Goal: Task Accomplishment & Management: Manage account settings

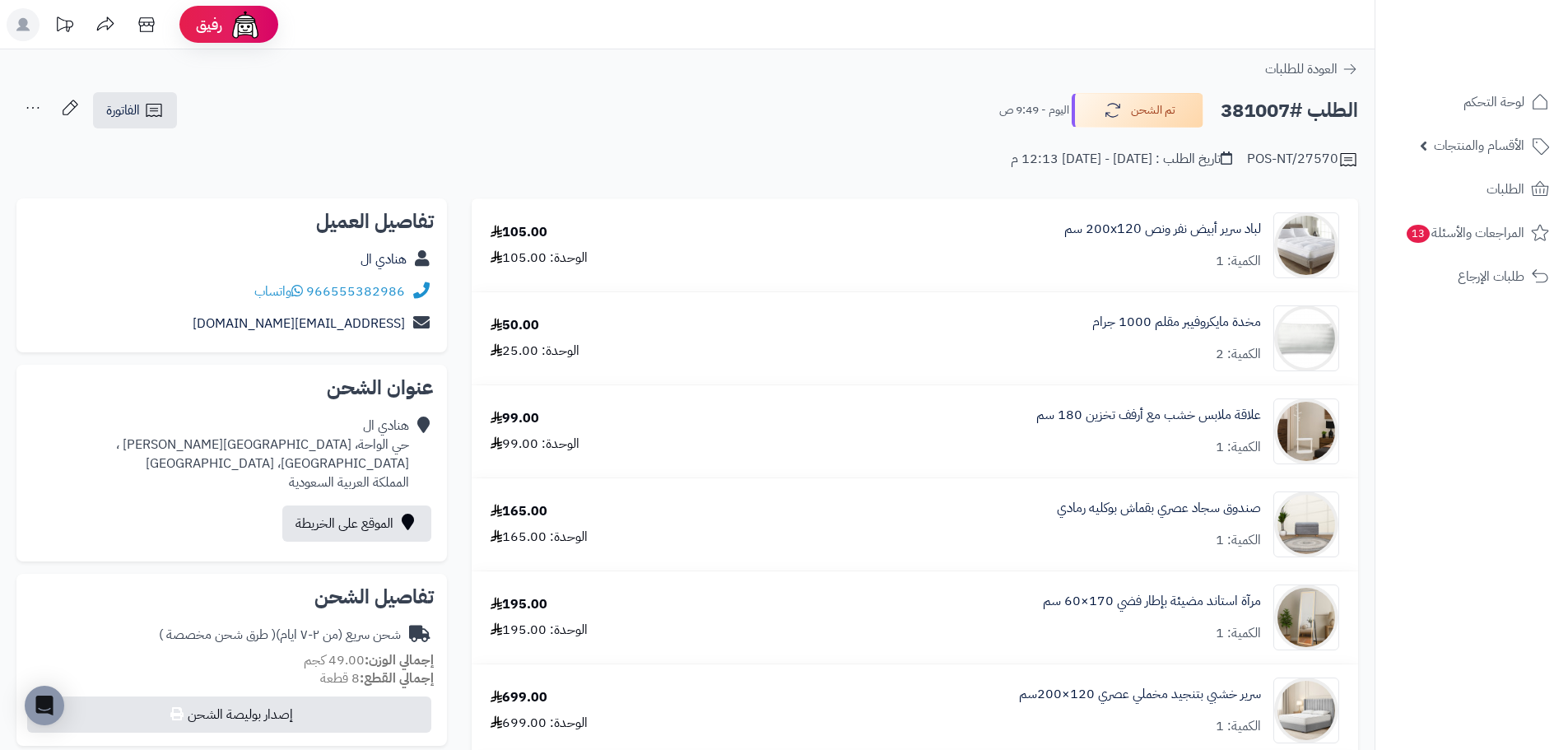
click at [153, 26] on icon at bounding box center [146, 25] width 16 height 15
click at [1464, 136] on span "الأقسام والمنتجات" at bounding box center [1480, 146] width 91 height 23
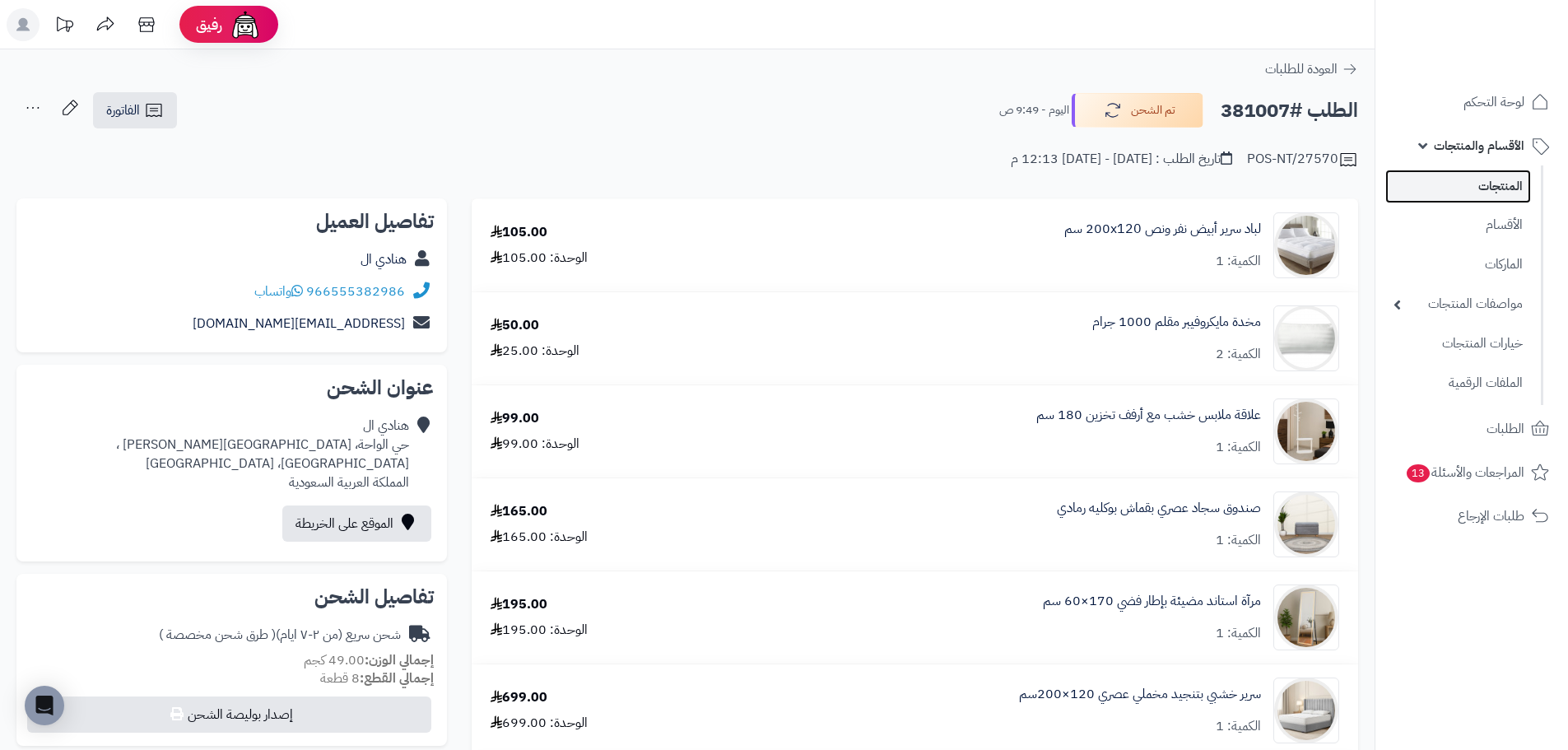
click at [1493, 191] on link "المنتجات" at bounding box center [1458, 186] width 146 height 34
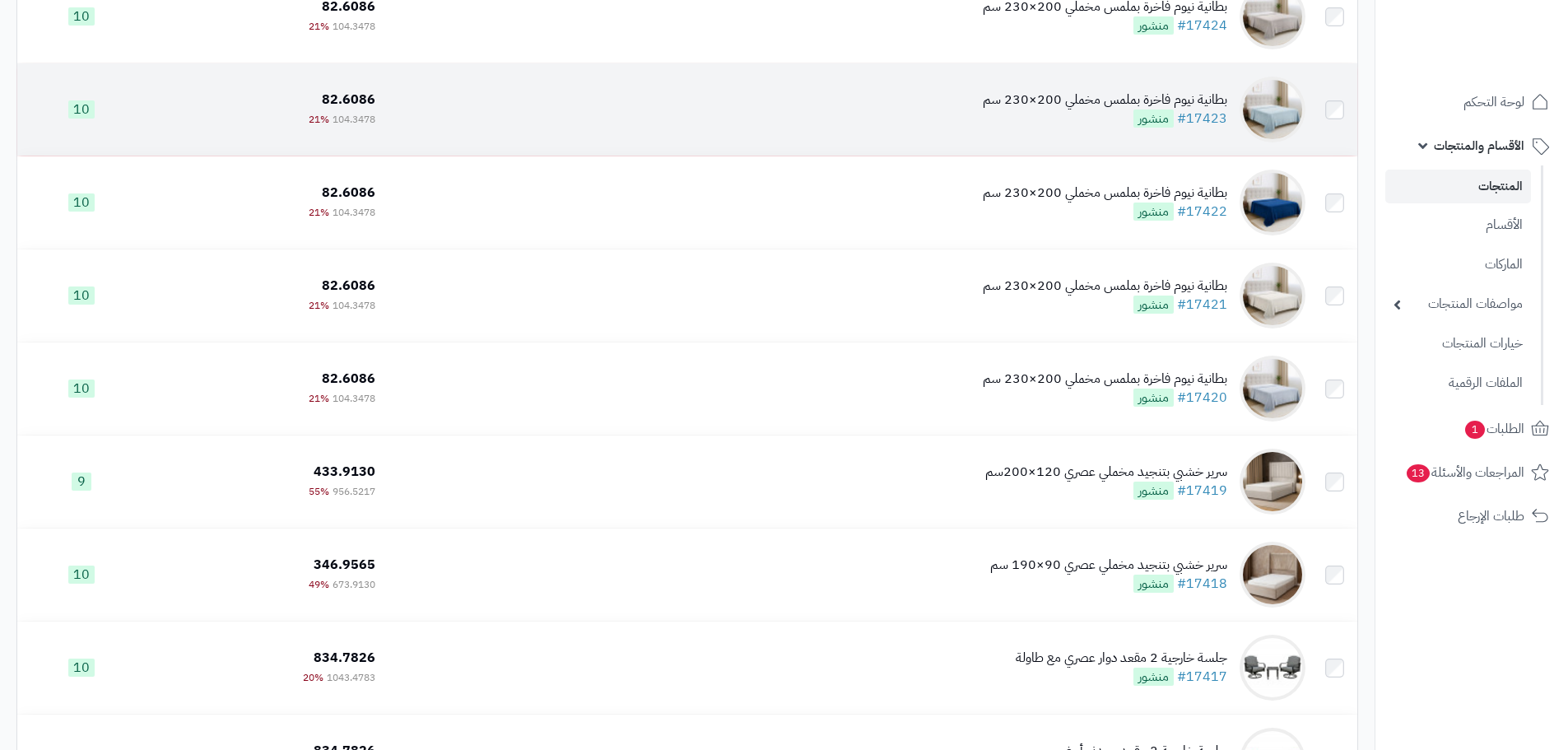
scroll to position [247, 0]
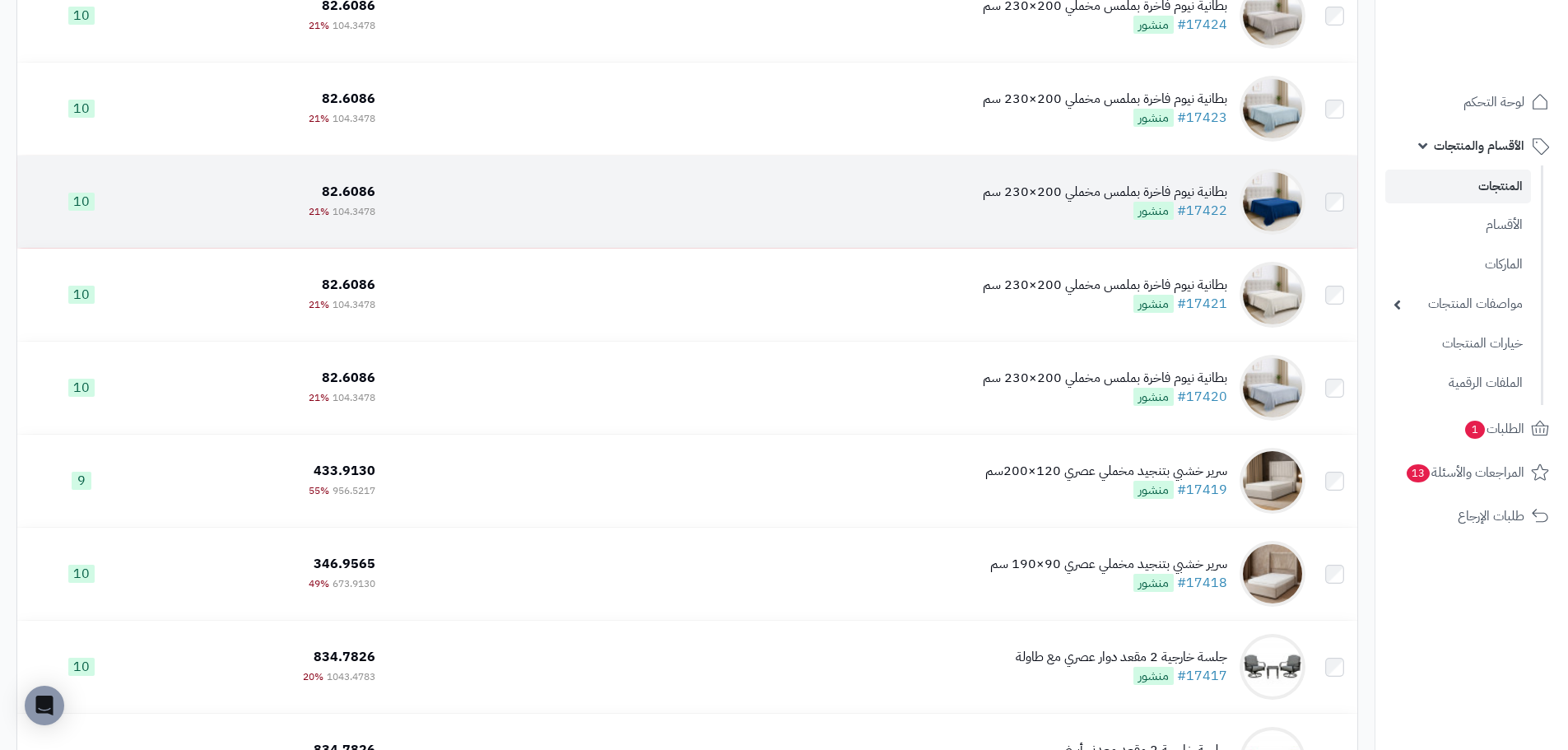
click at [1099, 196] on div "بطانية نيوم فاخرة بملمس مخملي 200×230 سم" at bounding box center [1105, 192] width 244 height 19
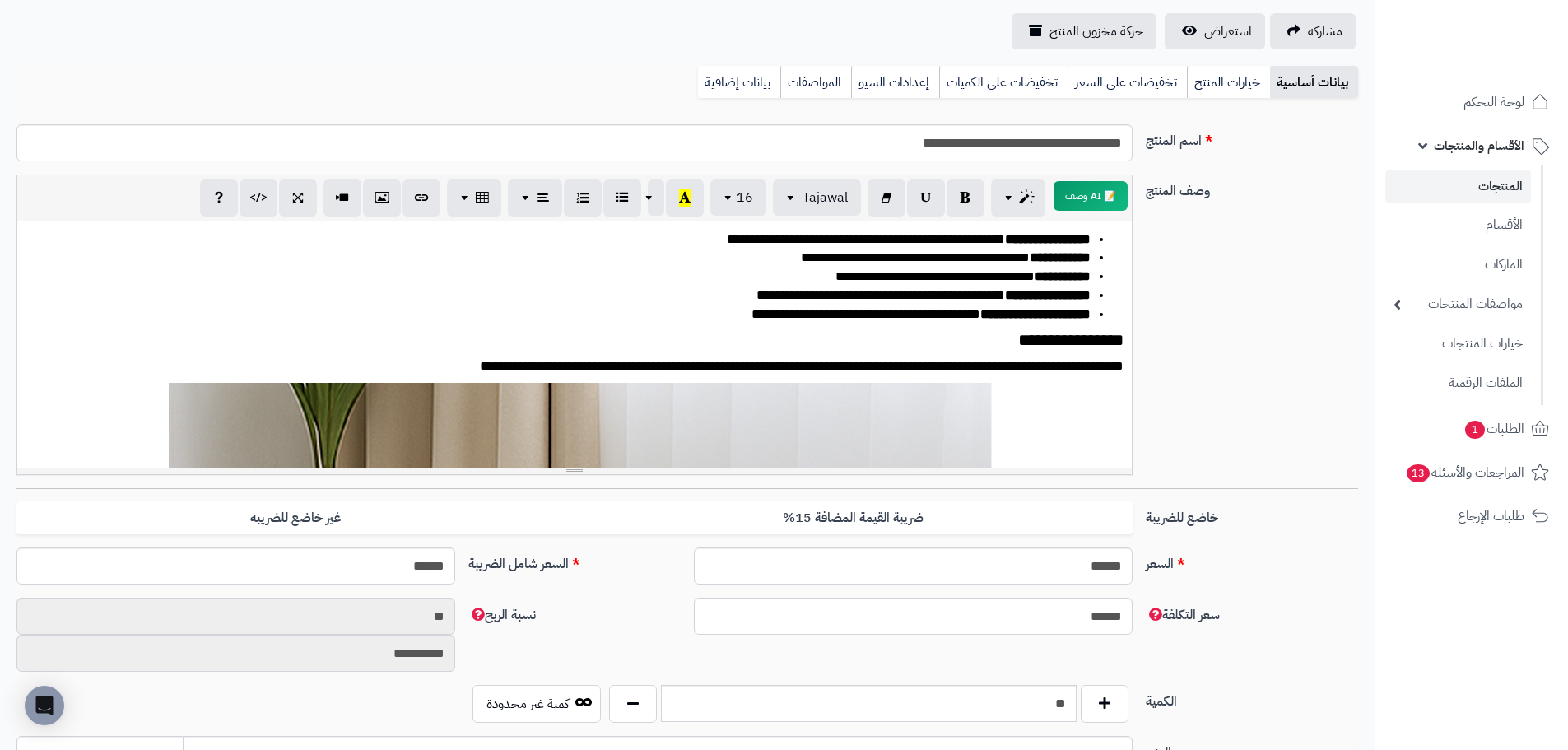
scroll to position [988, 0]
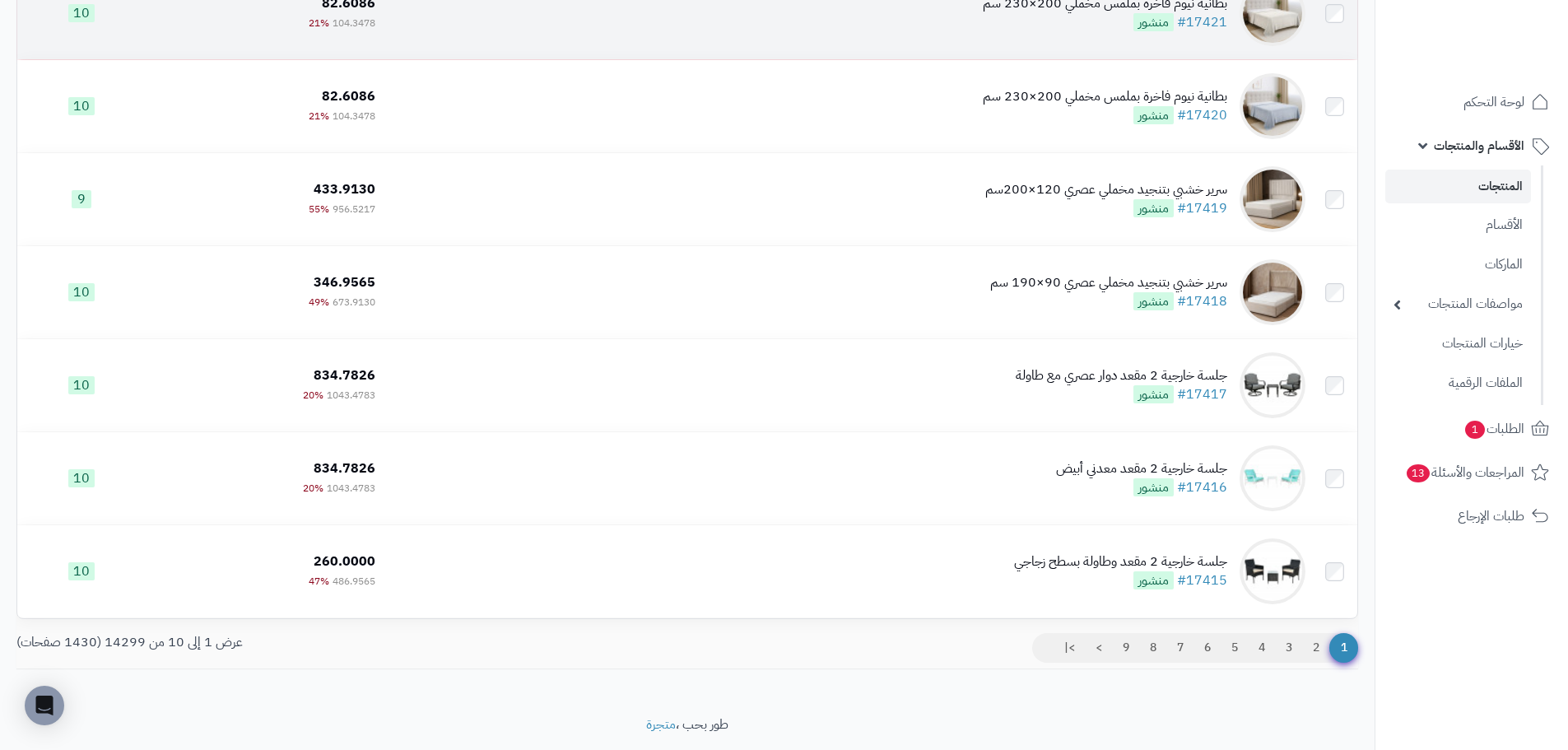
scroll to position [574, 0]
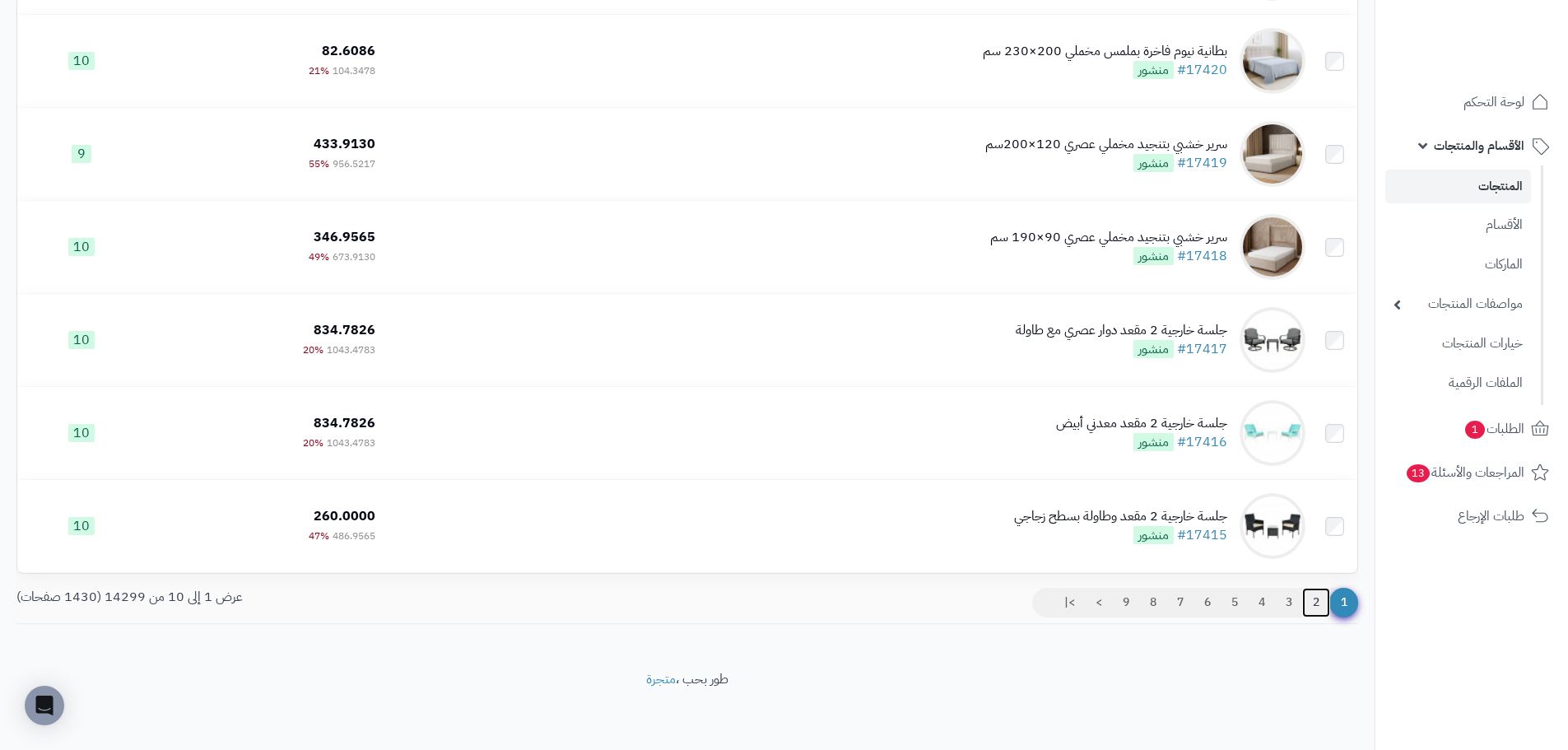
click at [1318, 599] on link "2" at bounding box center [1316, 603] width 28 height 30
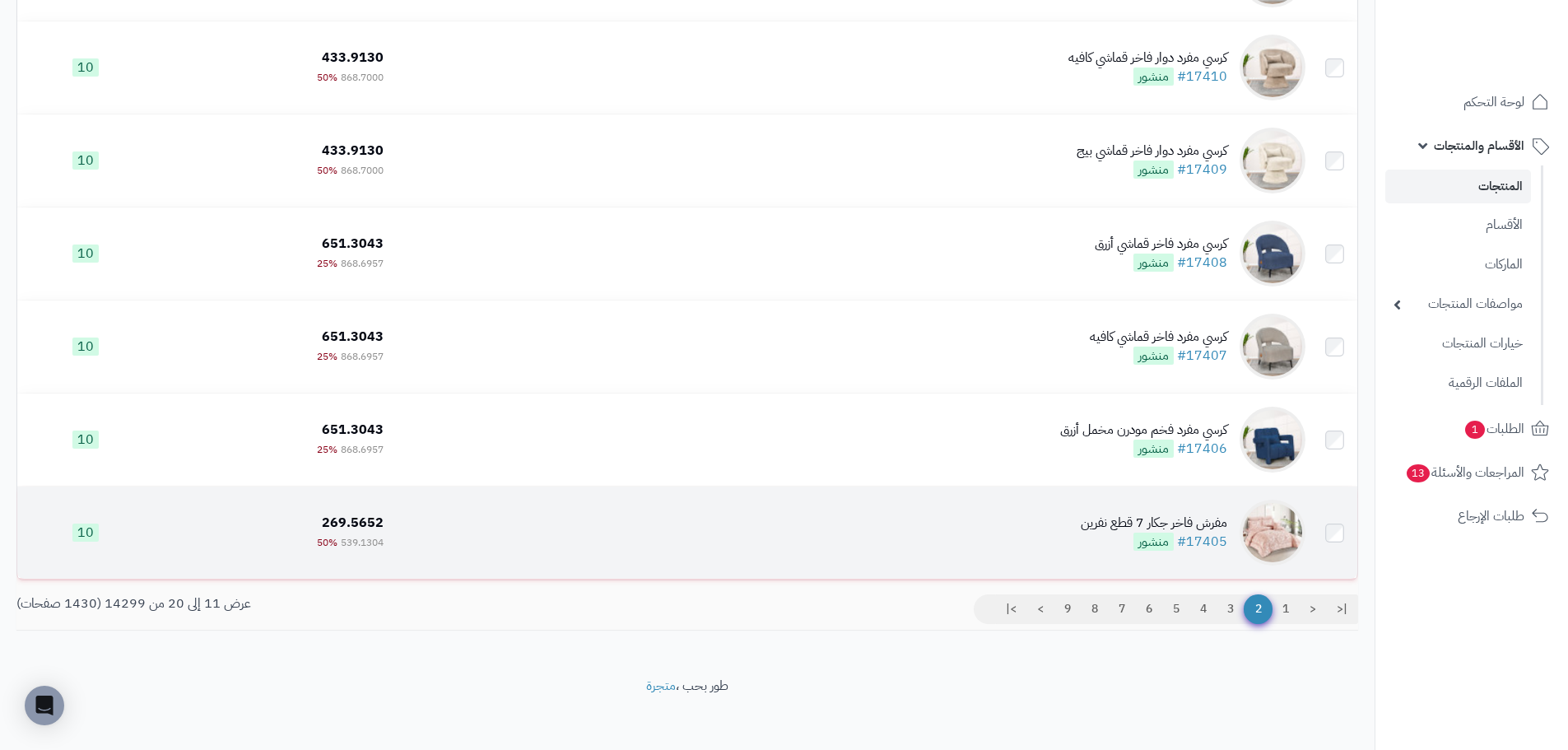
scroll to position [574, 0]
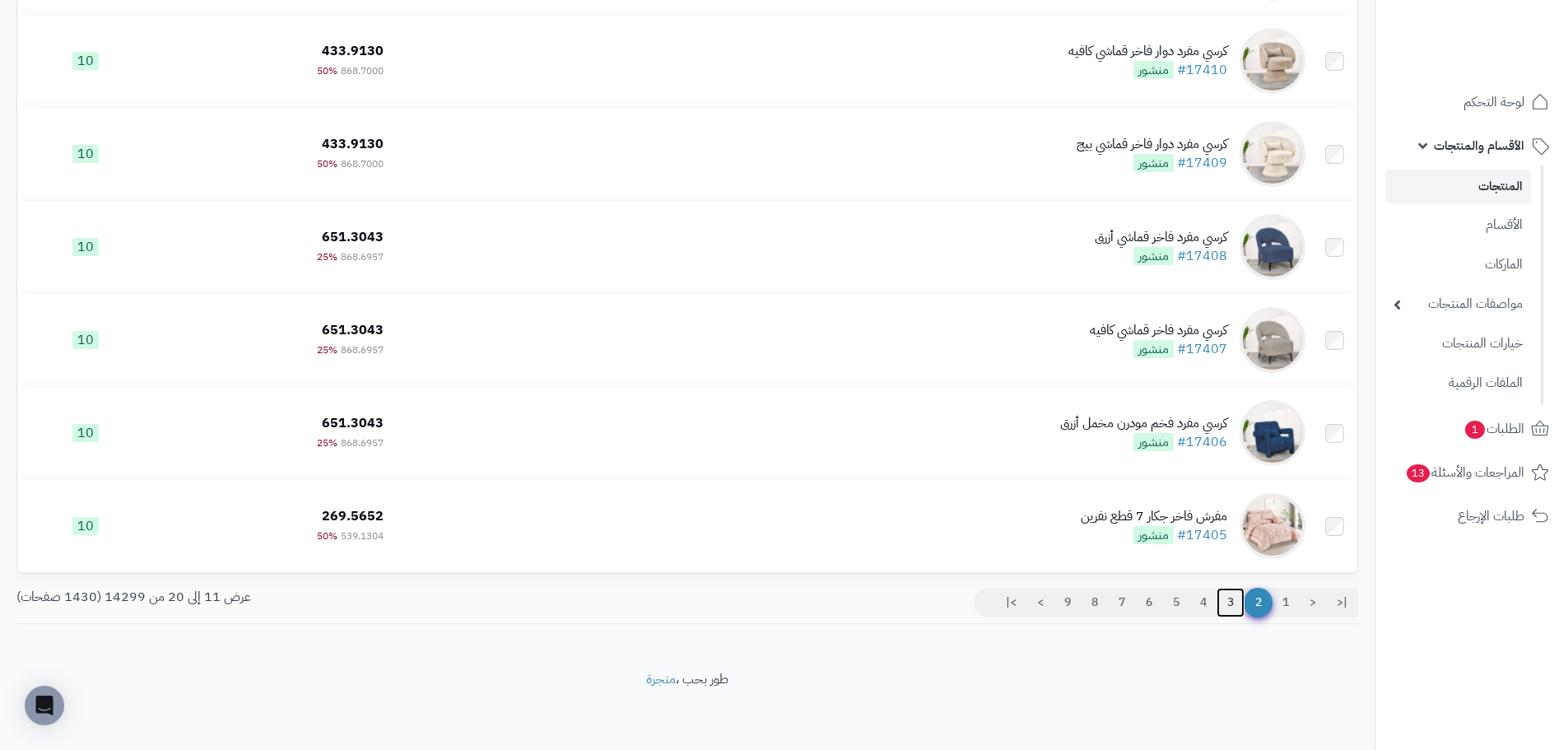
click at [1227, 600] on link "3" at bounding box center [1231, 603] width 28 height 30
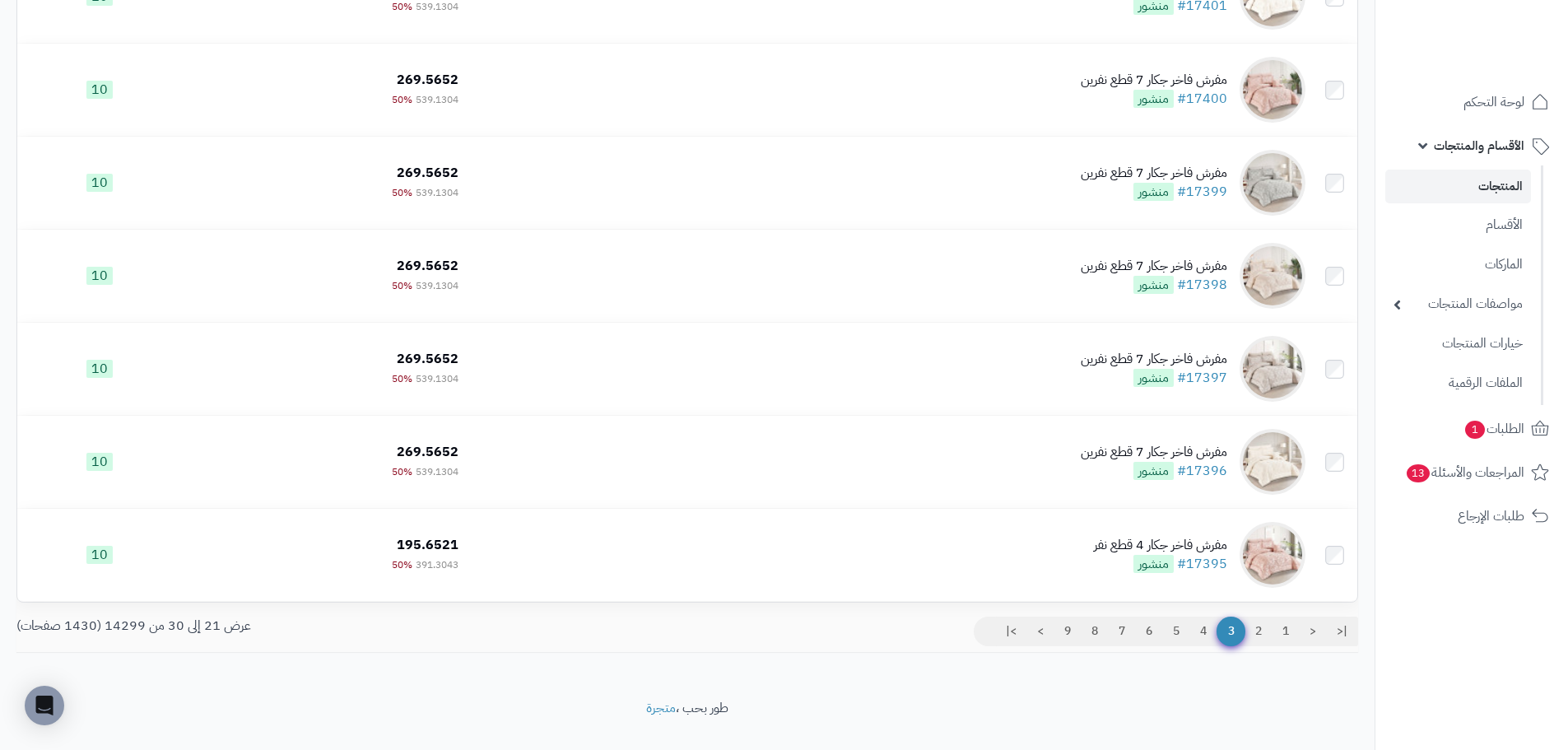
scroll to position [574, 0]
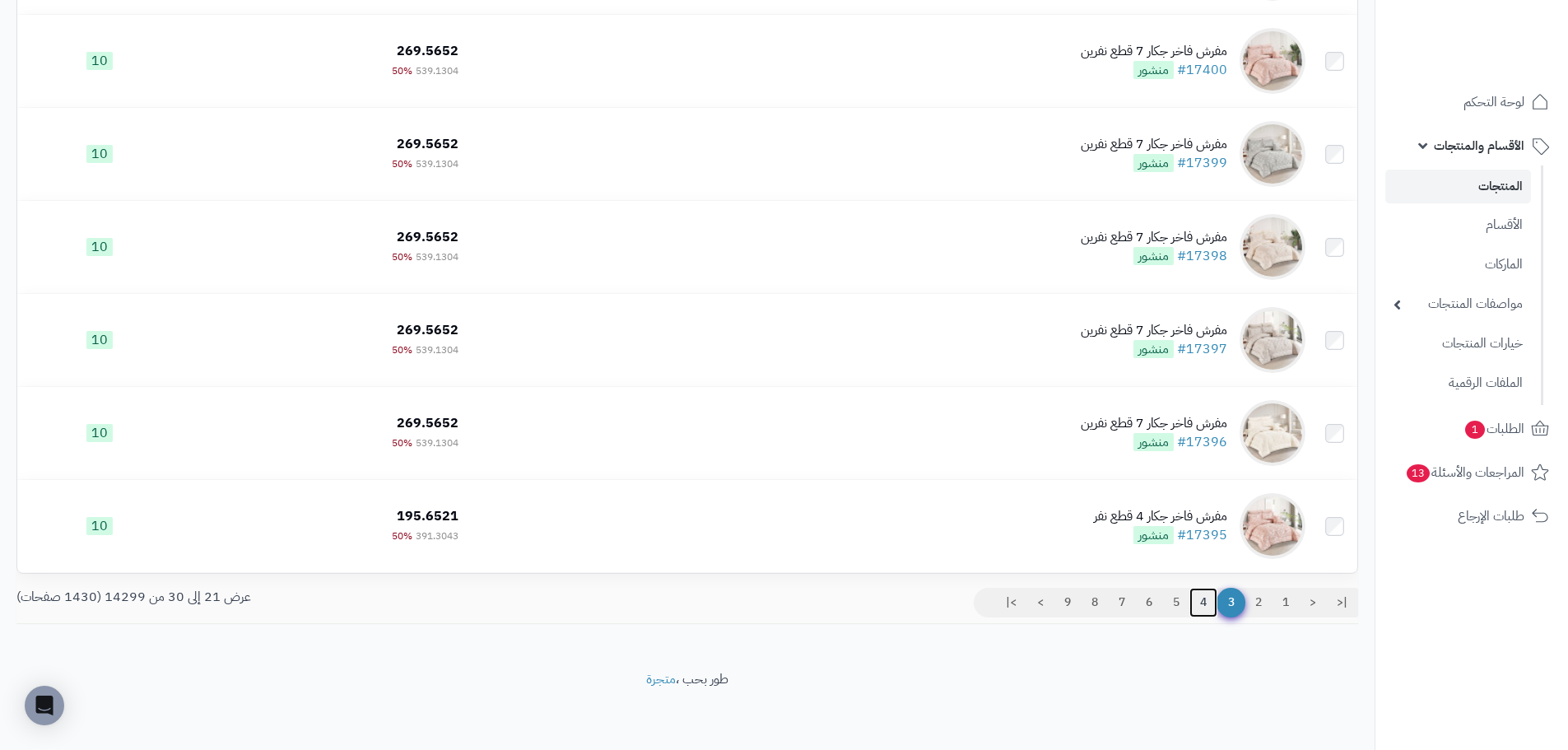
click at [1202, 598] on link "4" at bounding box center [1203, 603] width 28 height 30
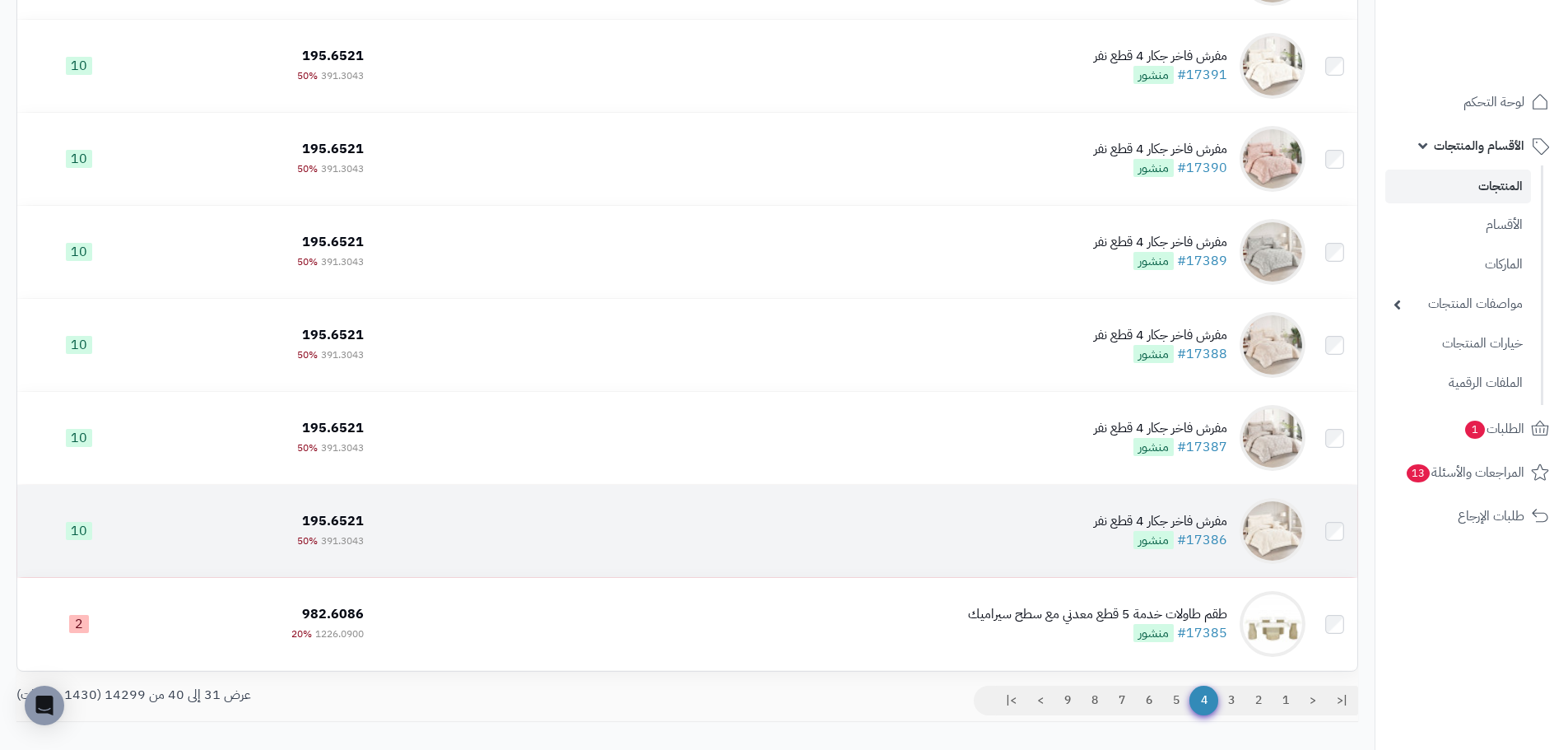
scroll to position [492, 0]
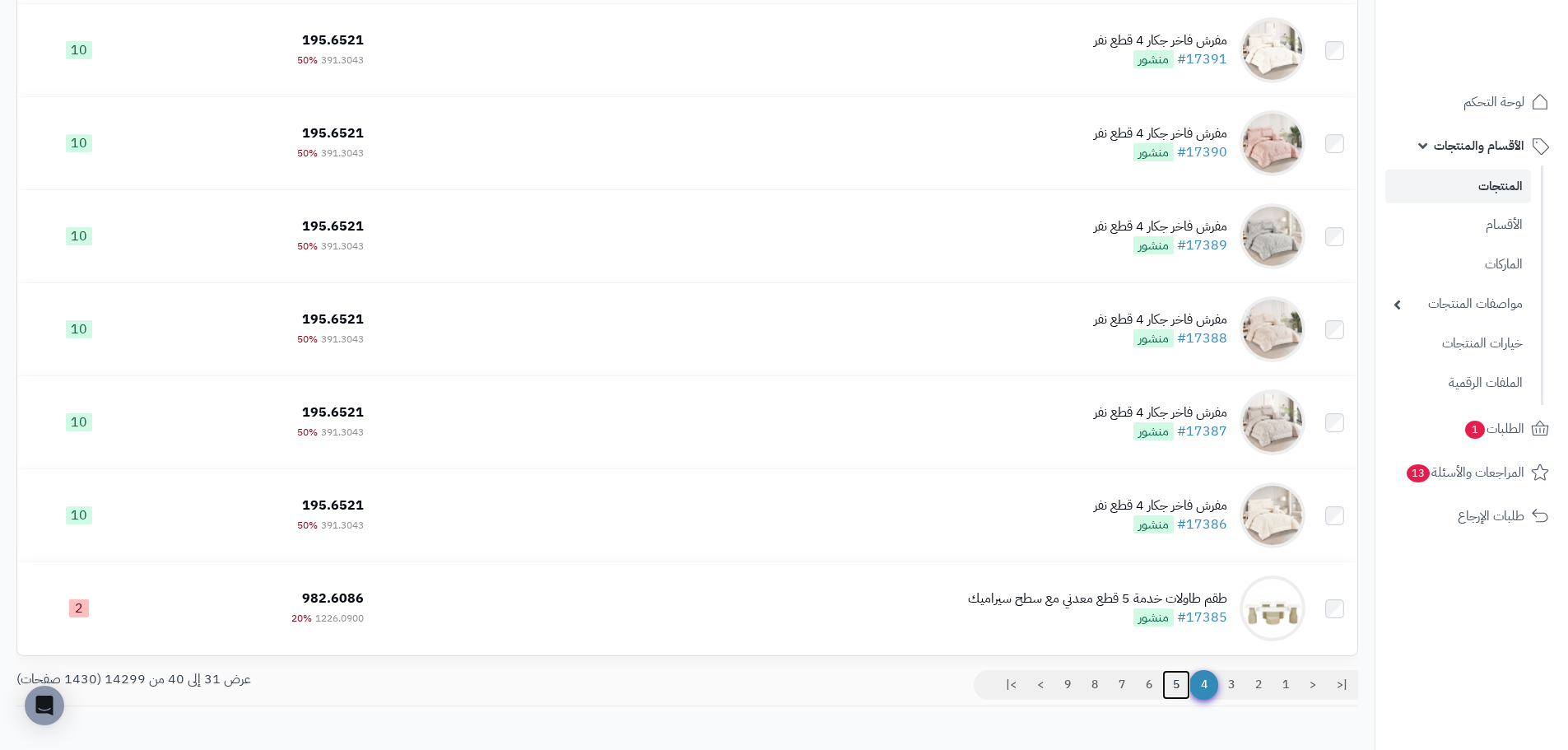
click at [1174, 685] on link "5" at bounding box center [1176, 685] width 28 height 30
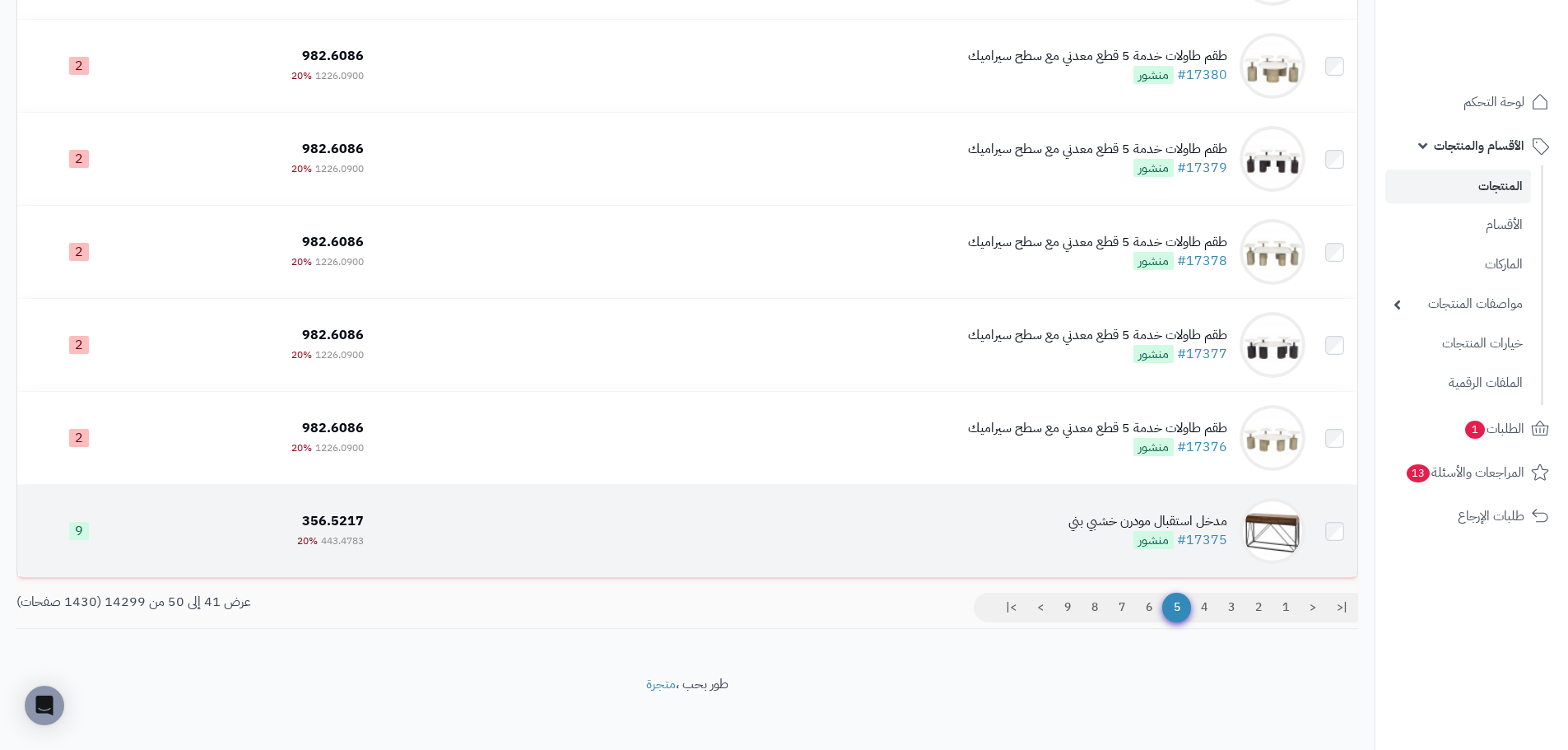
scroll to position [574, 0]
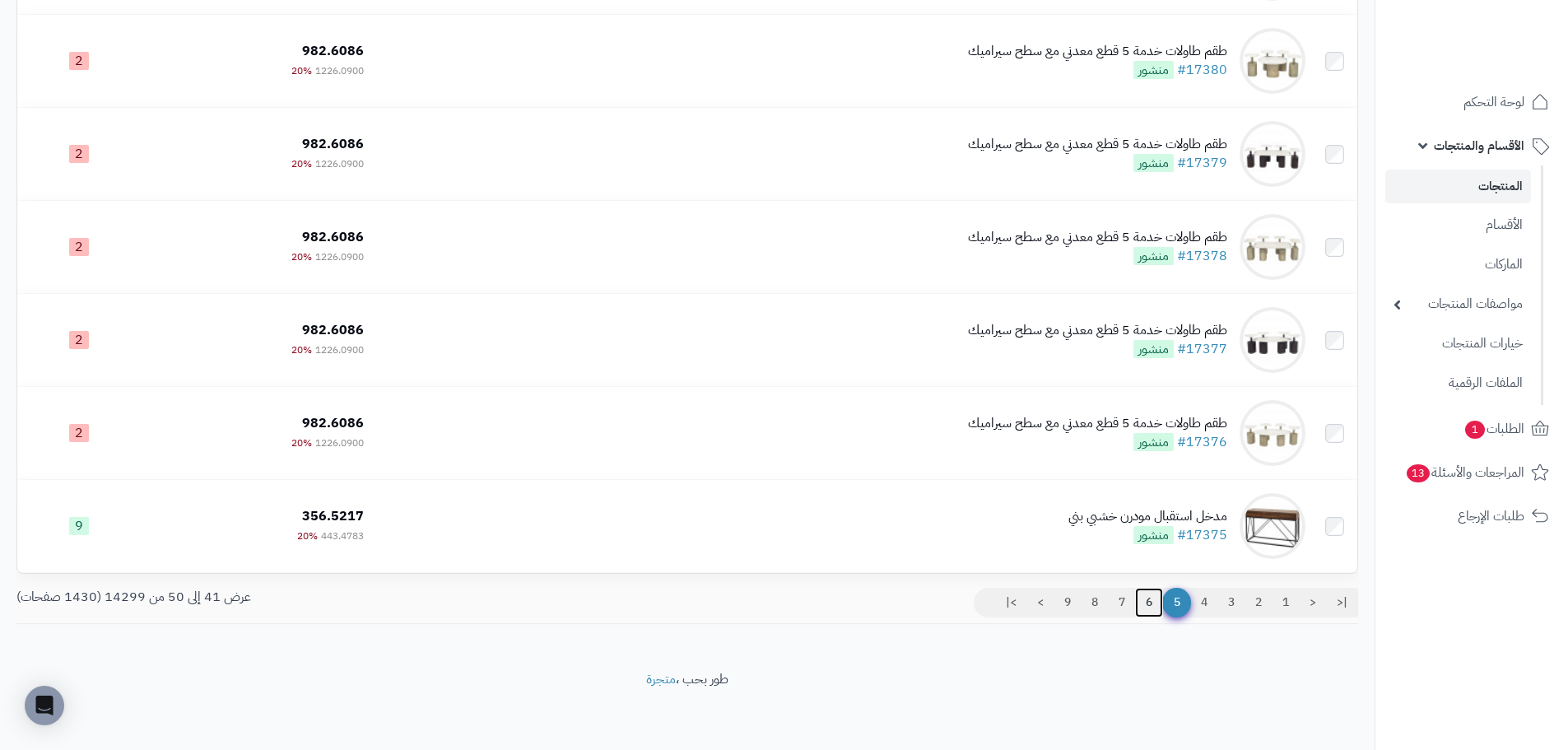
click at [1142, 605] on link "6" at bounding box center [1149, 603] width 28 height 30
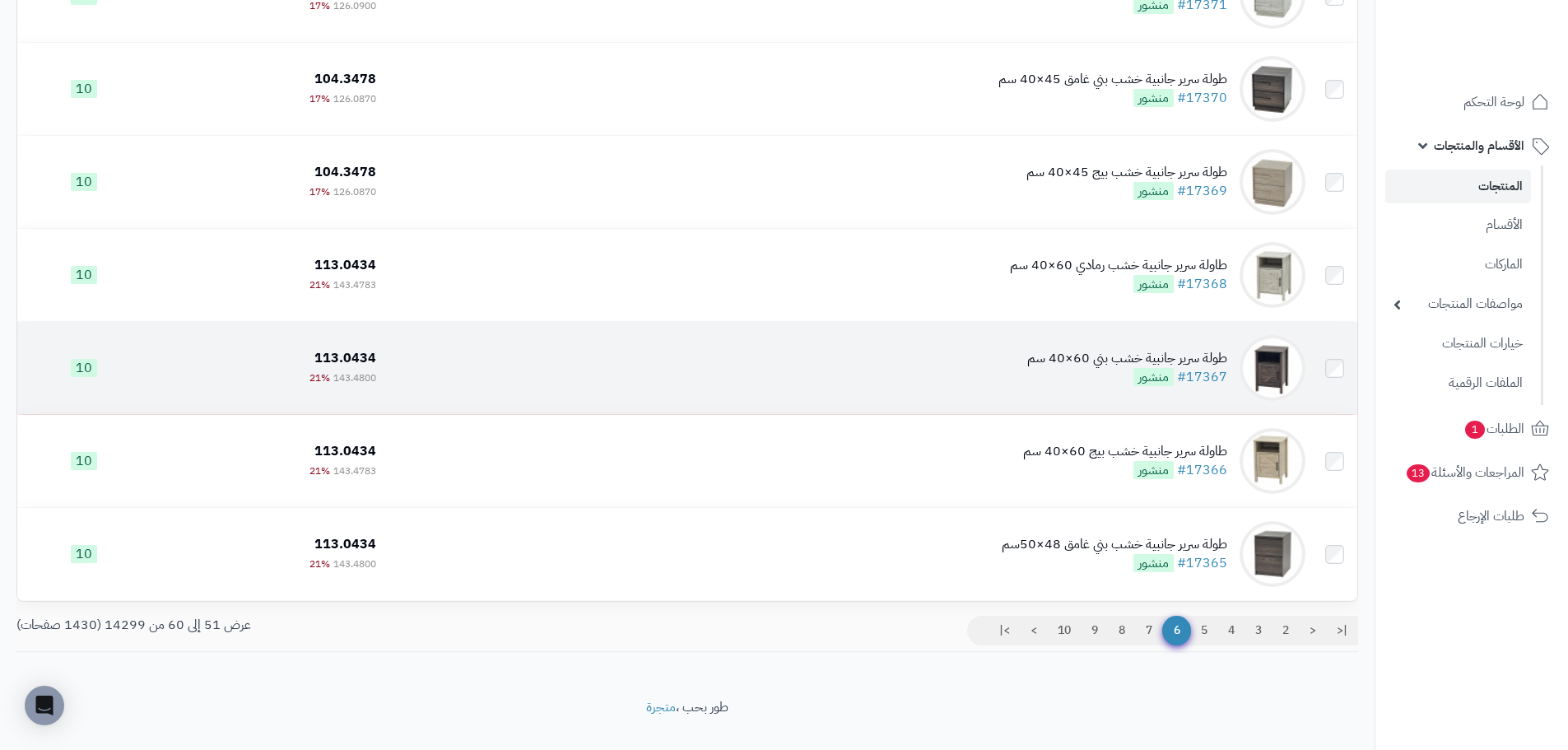
scroll to position [574, 0]
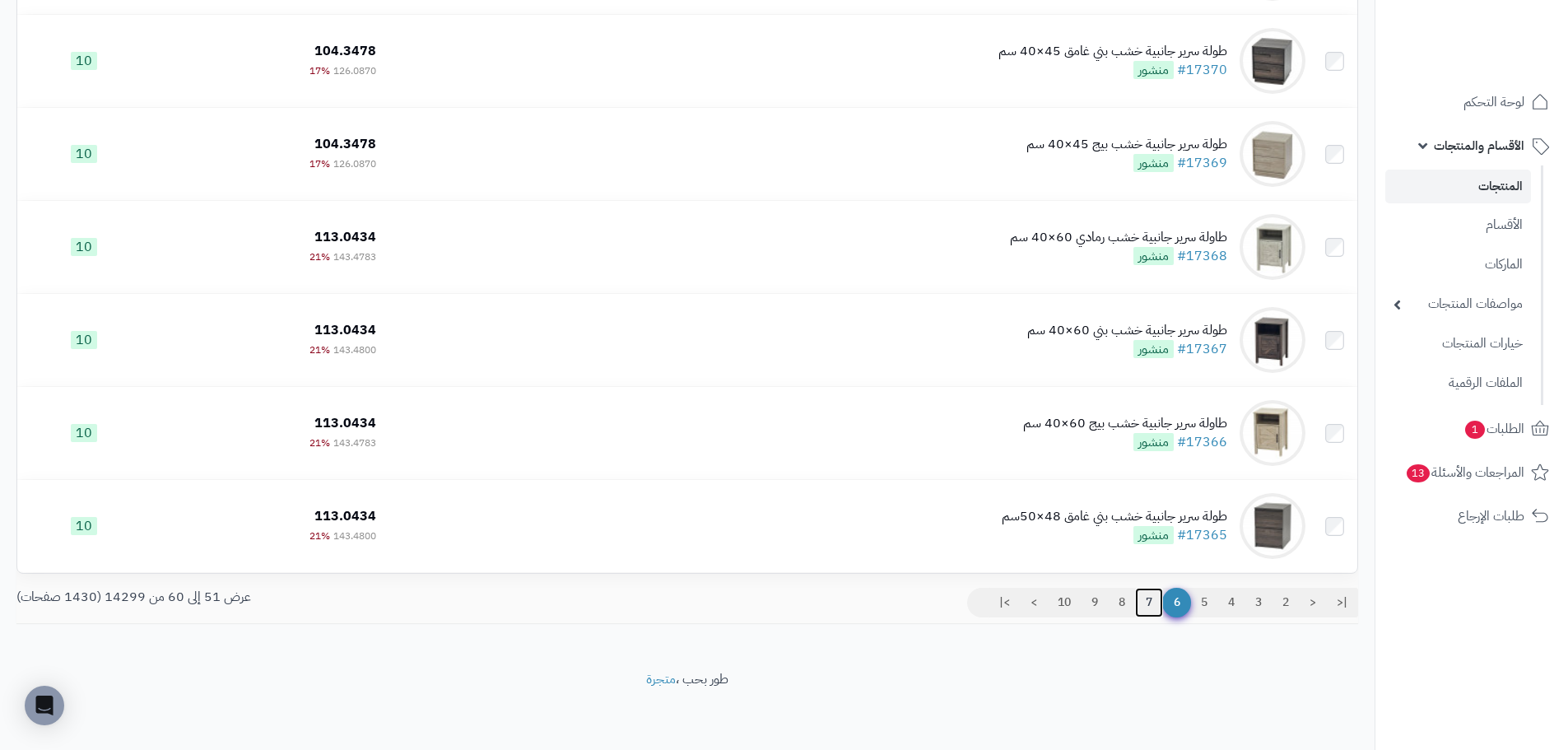
click at [1151, 595] on link "7" at bounding box center [1149, 603] width 28 height 30
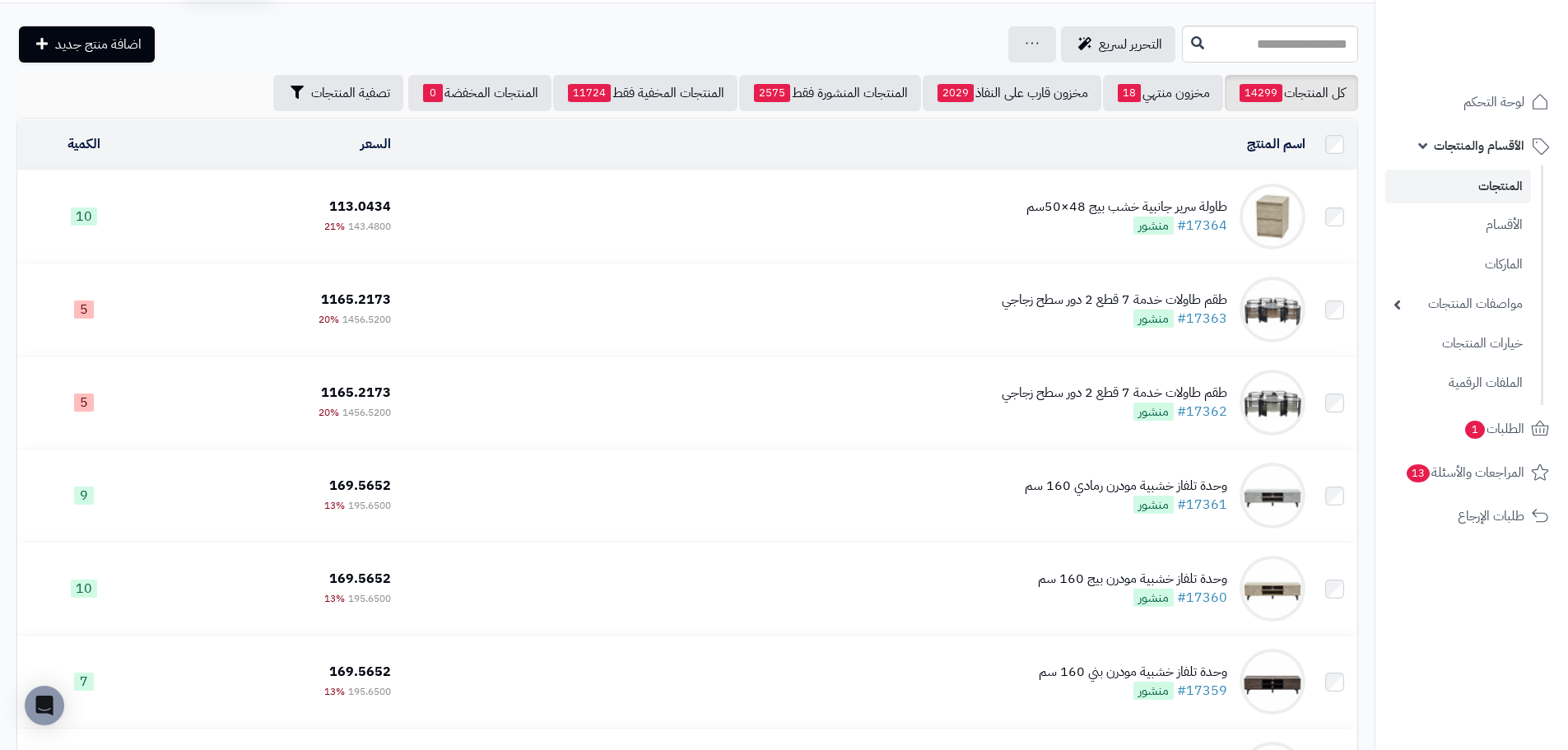
scroll to position [574, 0]
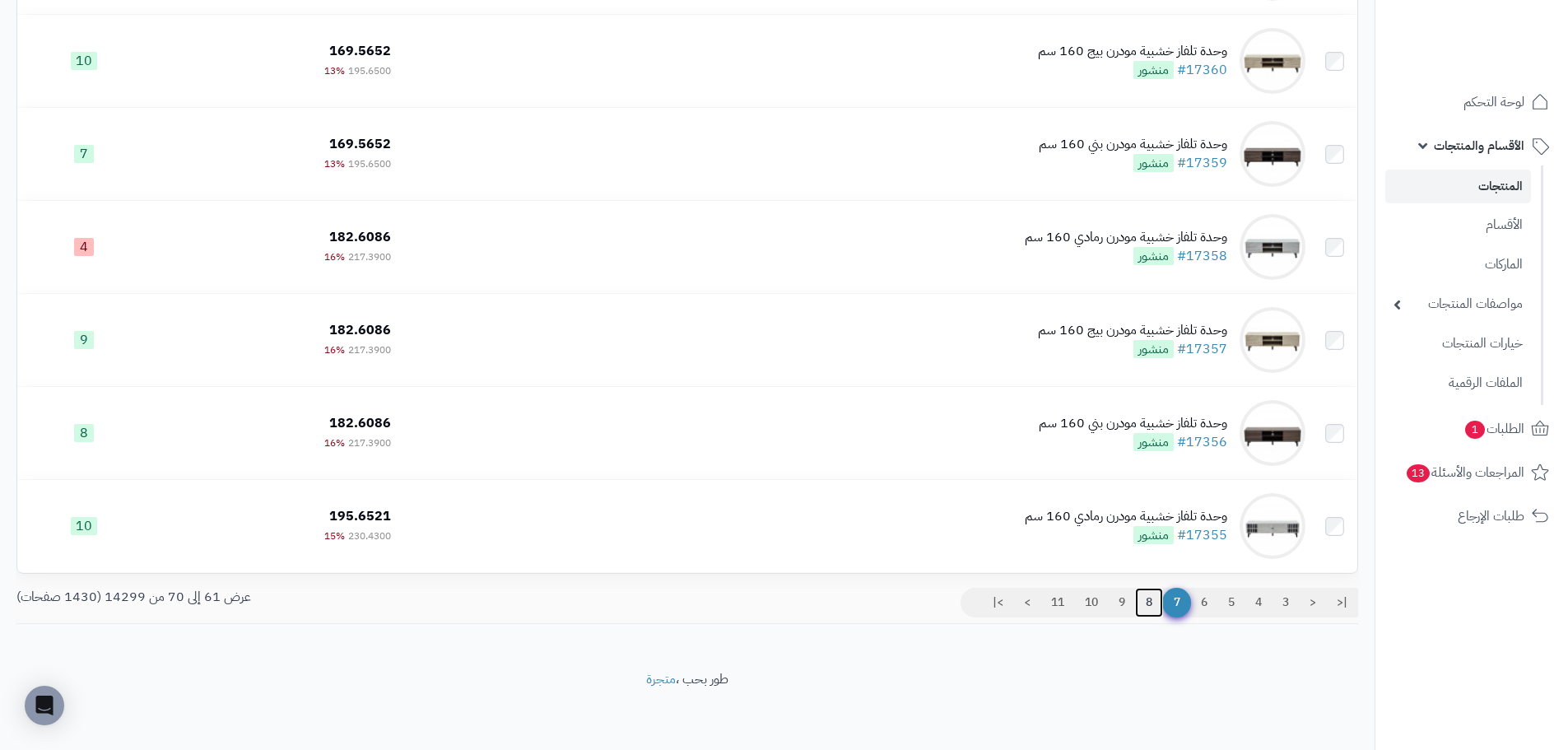
click at [1144, 604] on link "8" at bounding box center [1149, 603] width 28 height 30
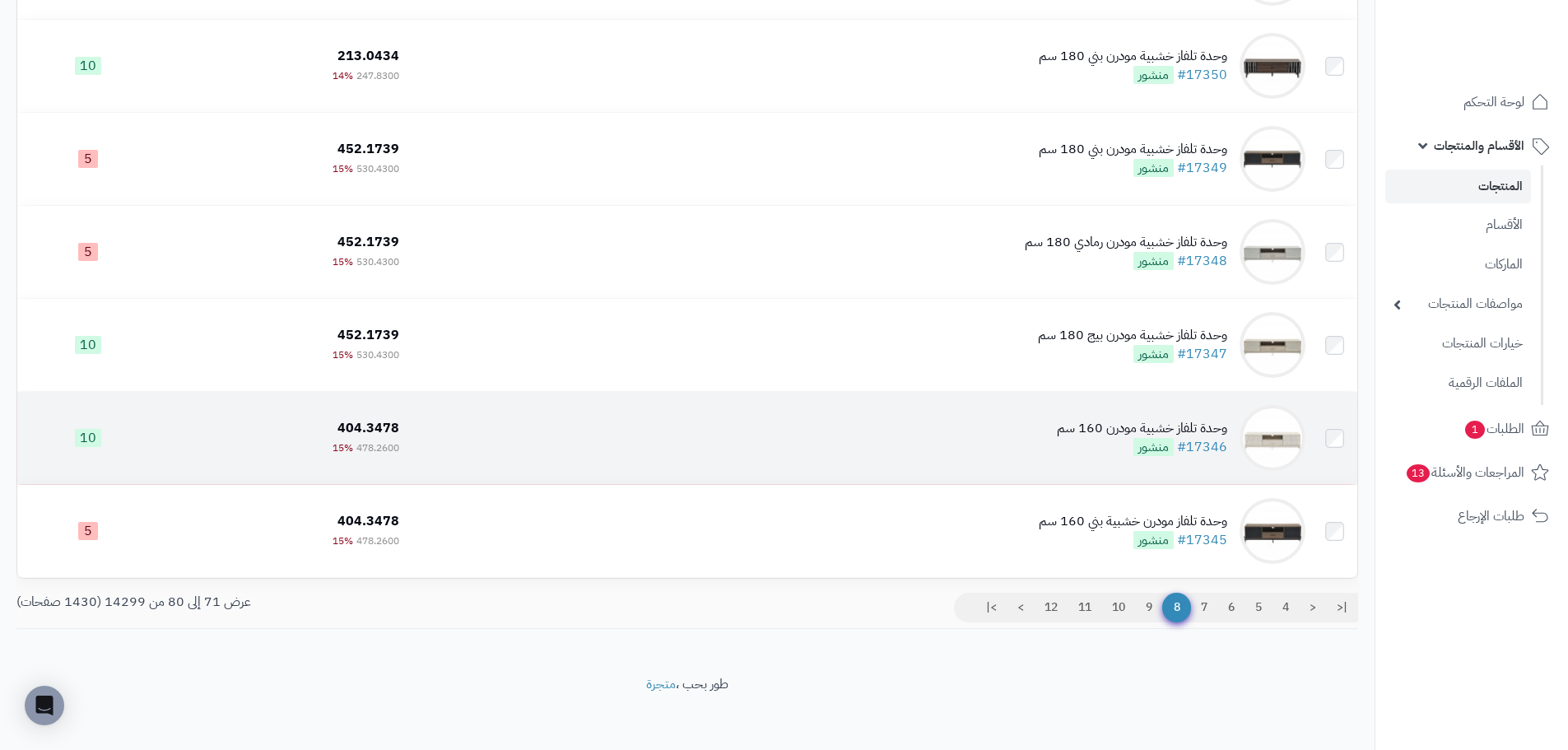
scroll to position [574, 0]
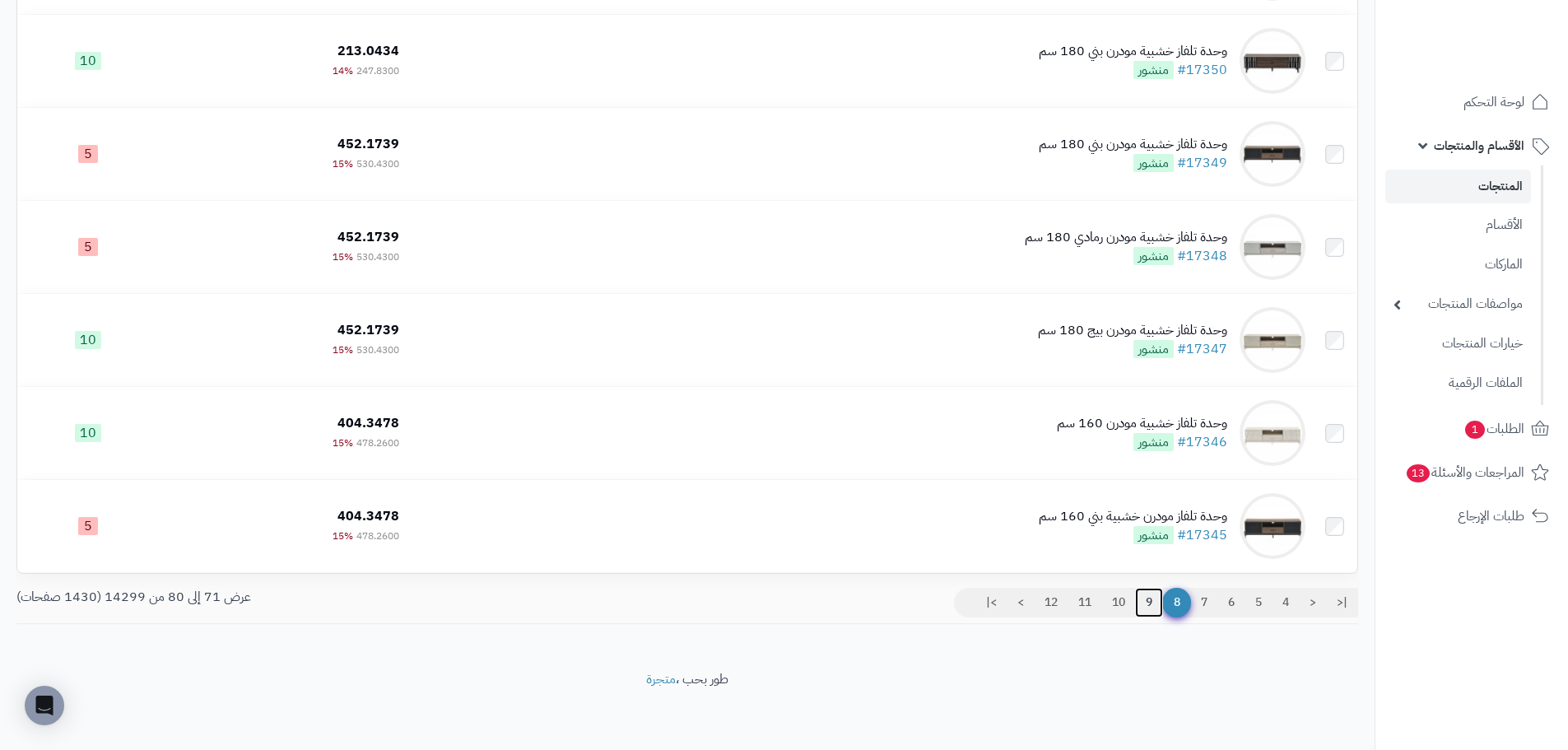
click at [1148, 600] on link "9" at bounding box center [1149, 603] width 28 height 30
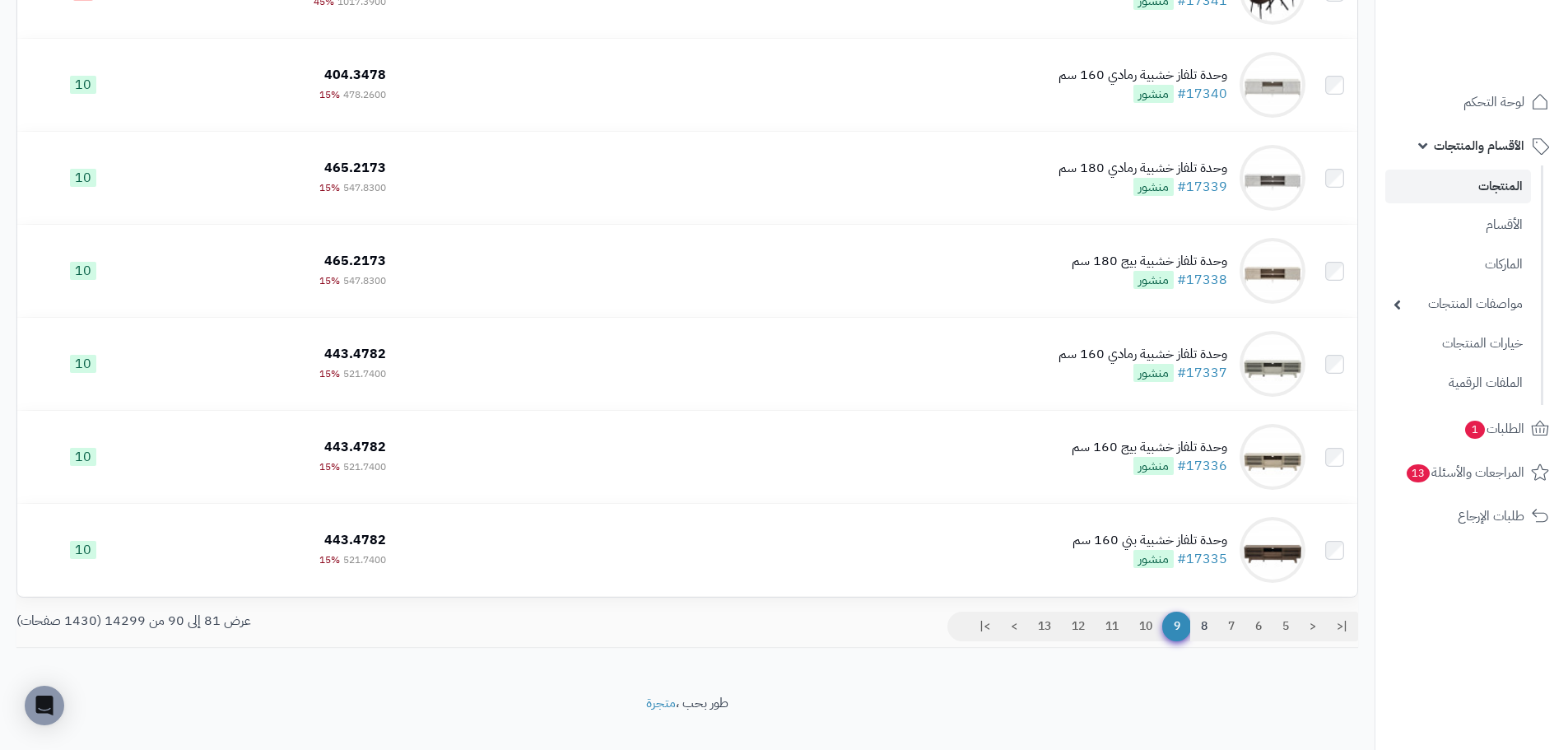
scroll to position [574, 0]
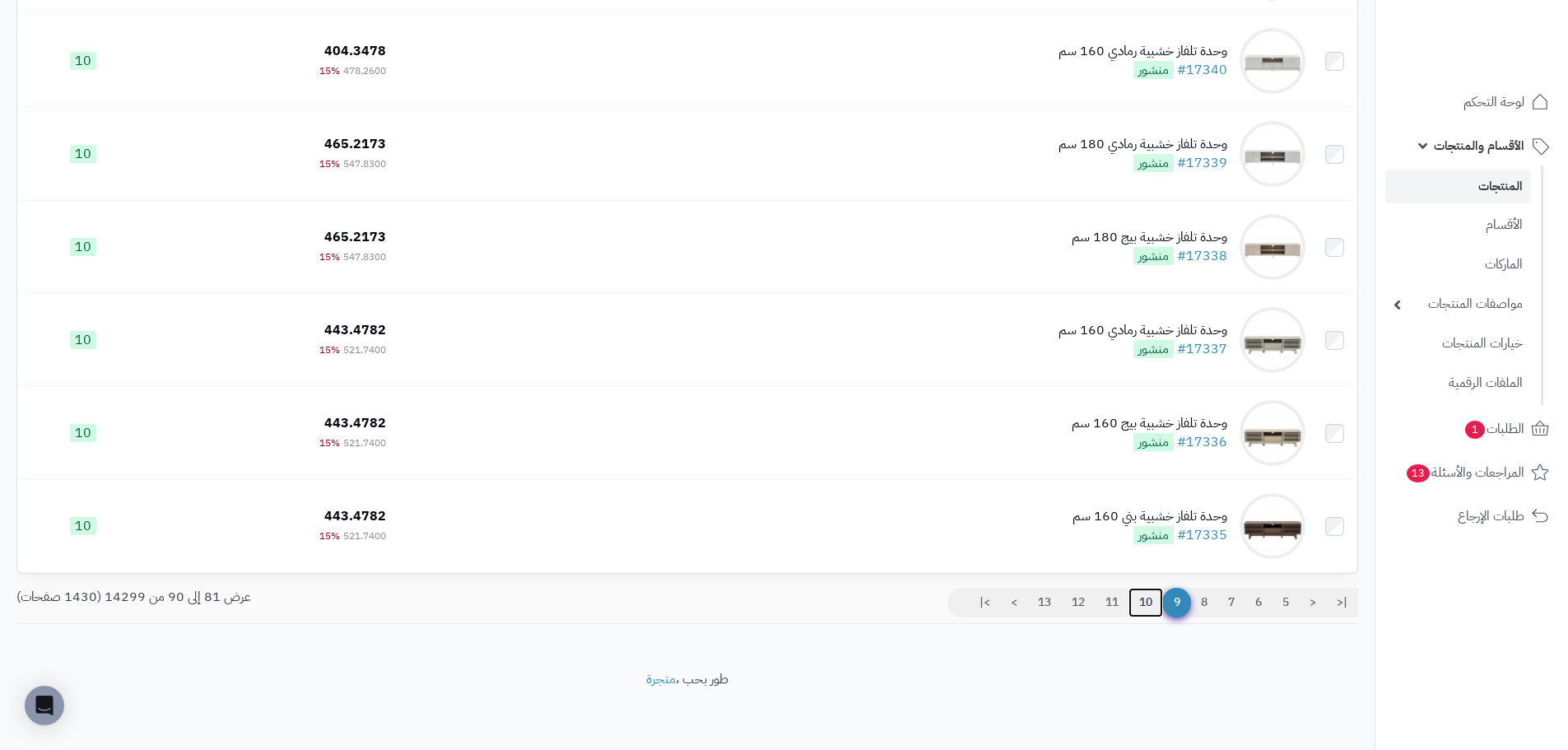
click at [1147, 597] on link "10" at bounding box center [1146, 603] width 35 height 30
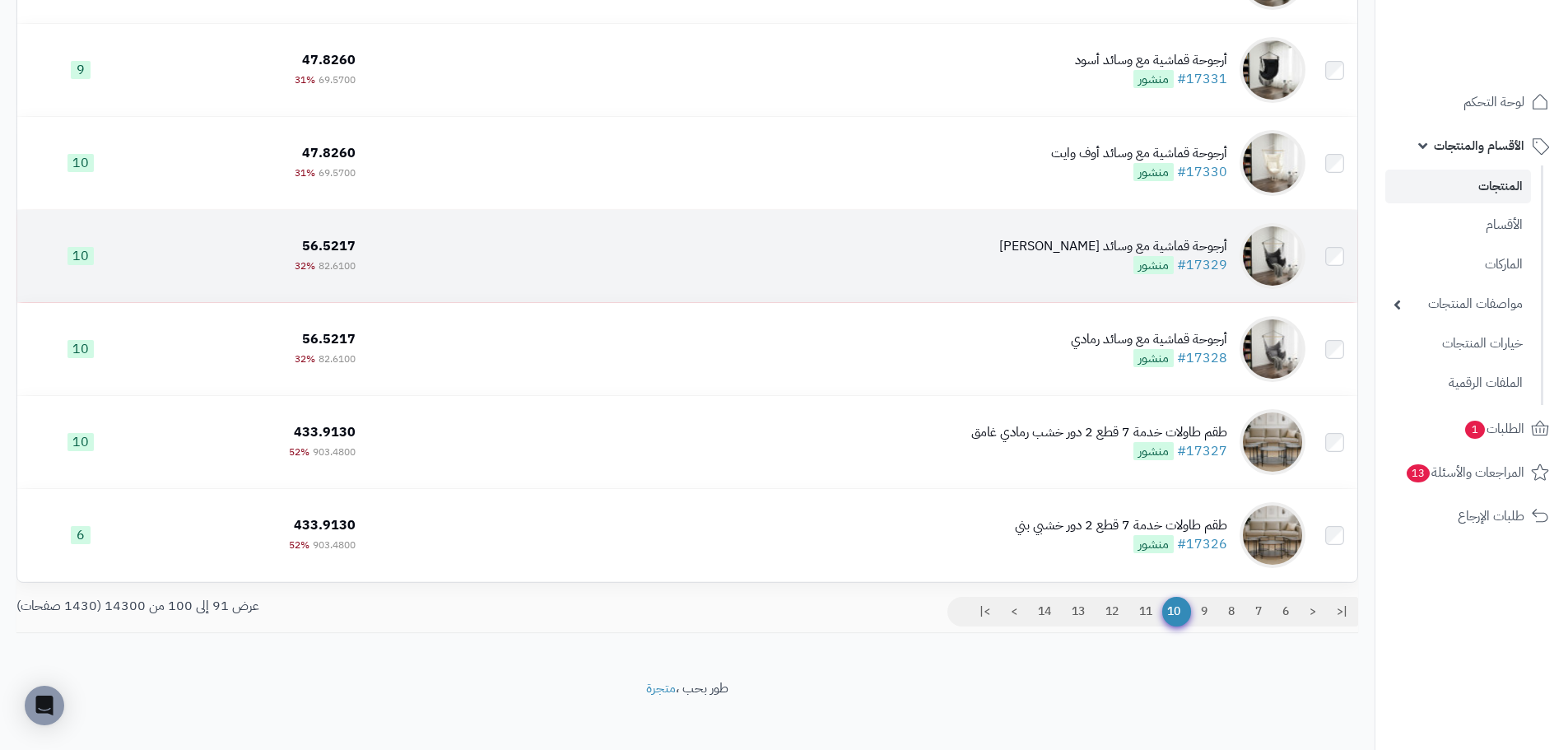
scroll to position [574, 0]
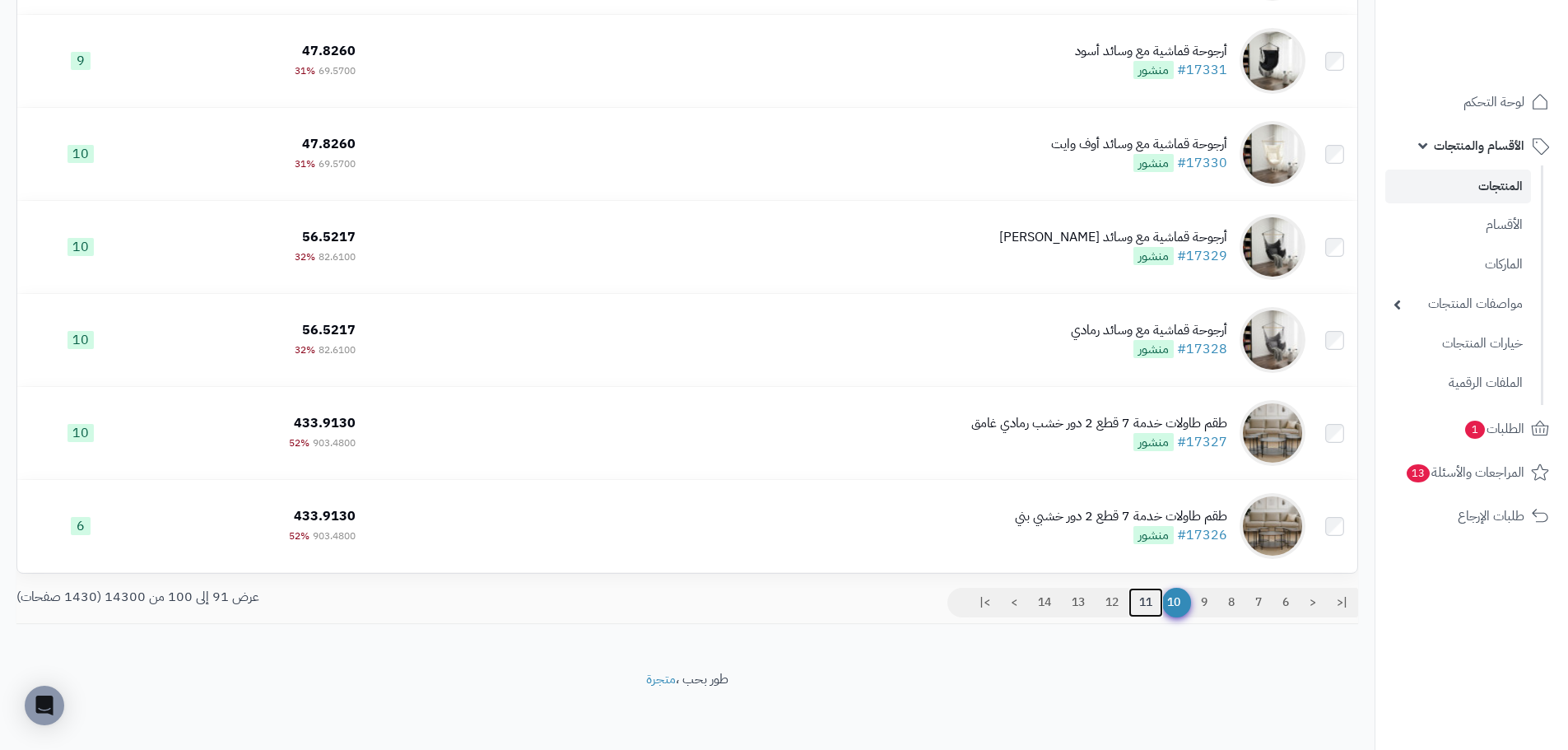
click at [1133, 592] on link "11" at bounding box center [1146, 603] width 35 height 30
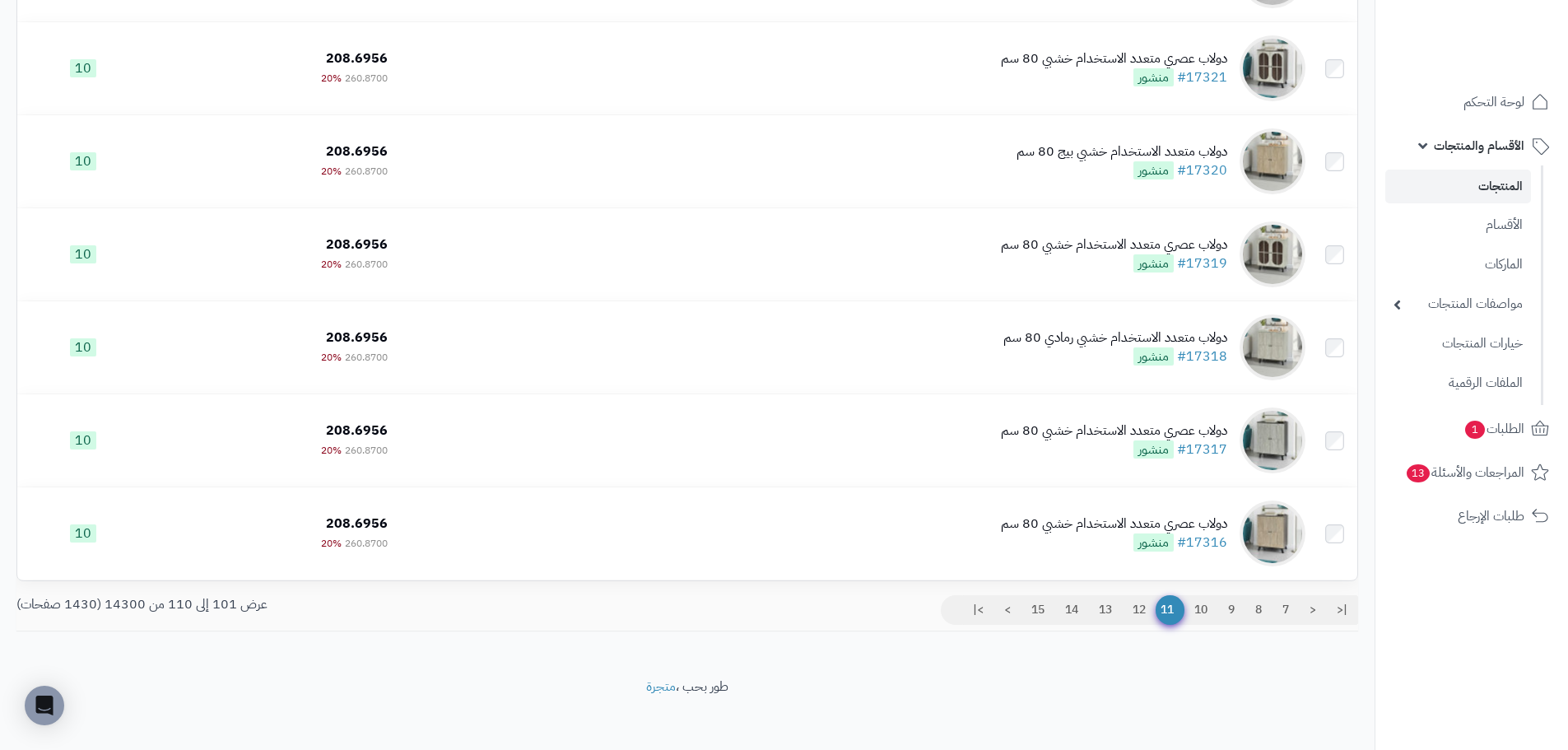
scroll to position [574, 0]
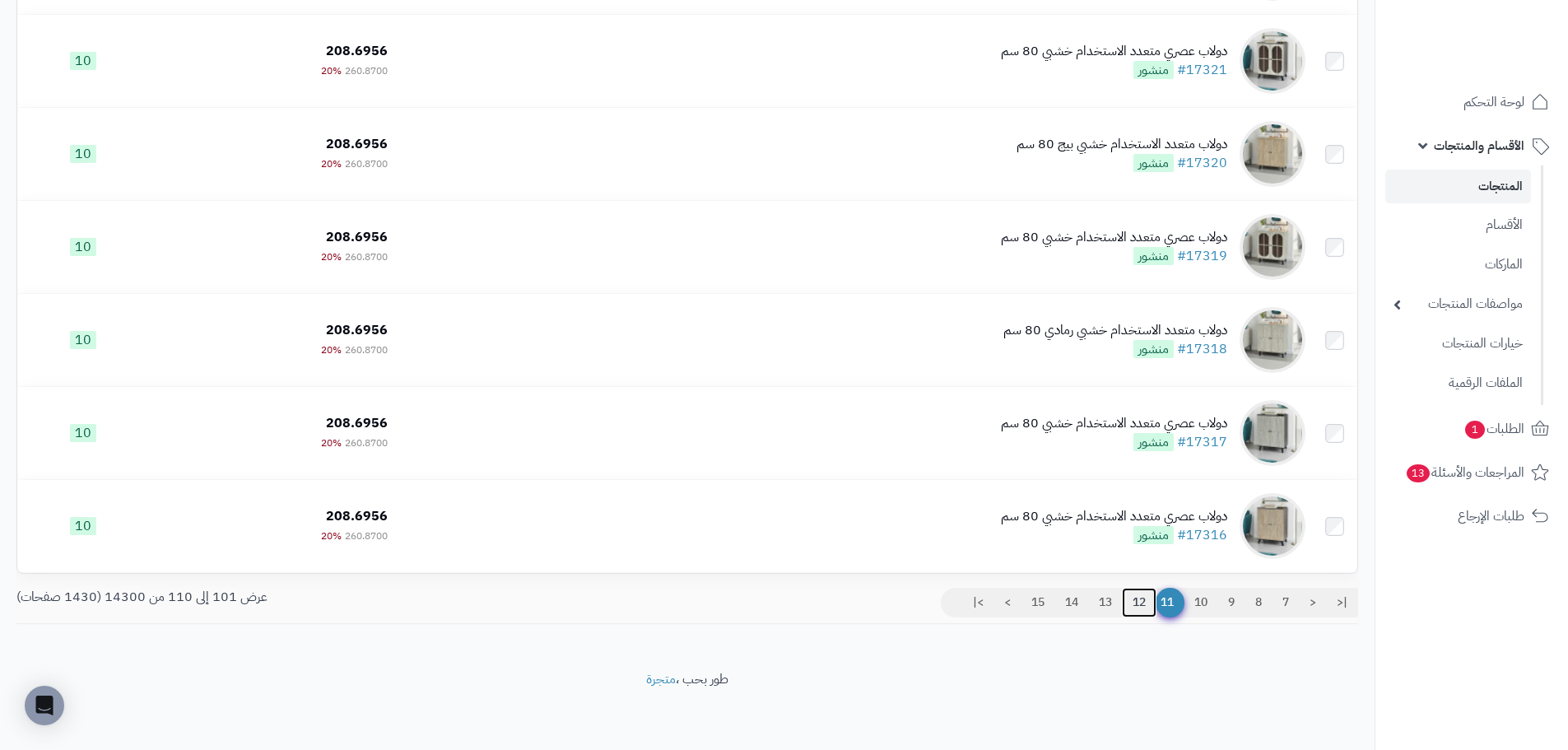
click at [1138, 608] on link "12" at bounding box center [1139, 603] width 35 height 30
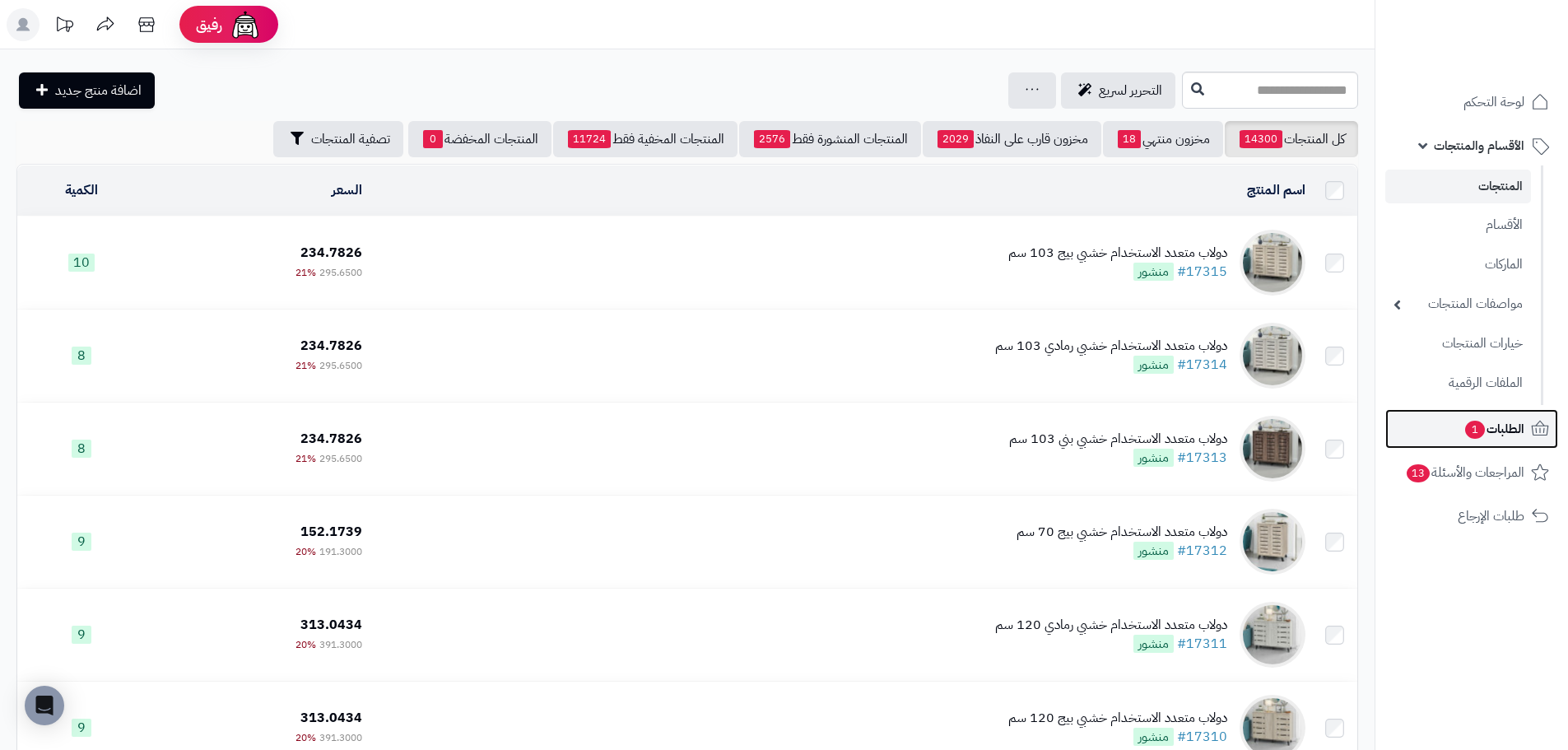
click at [1503, 443] on link "الطلبات 1" at bounding box center [1472, 429] width 173 height 40
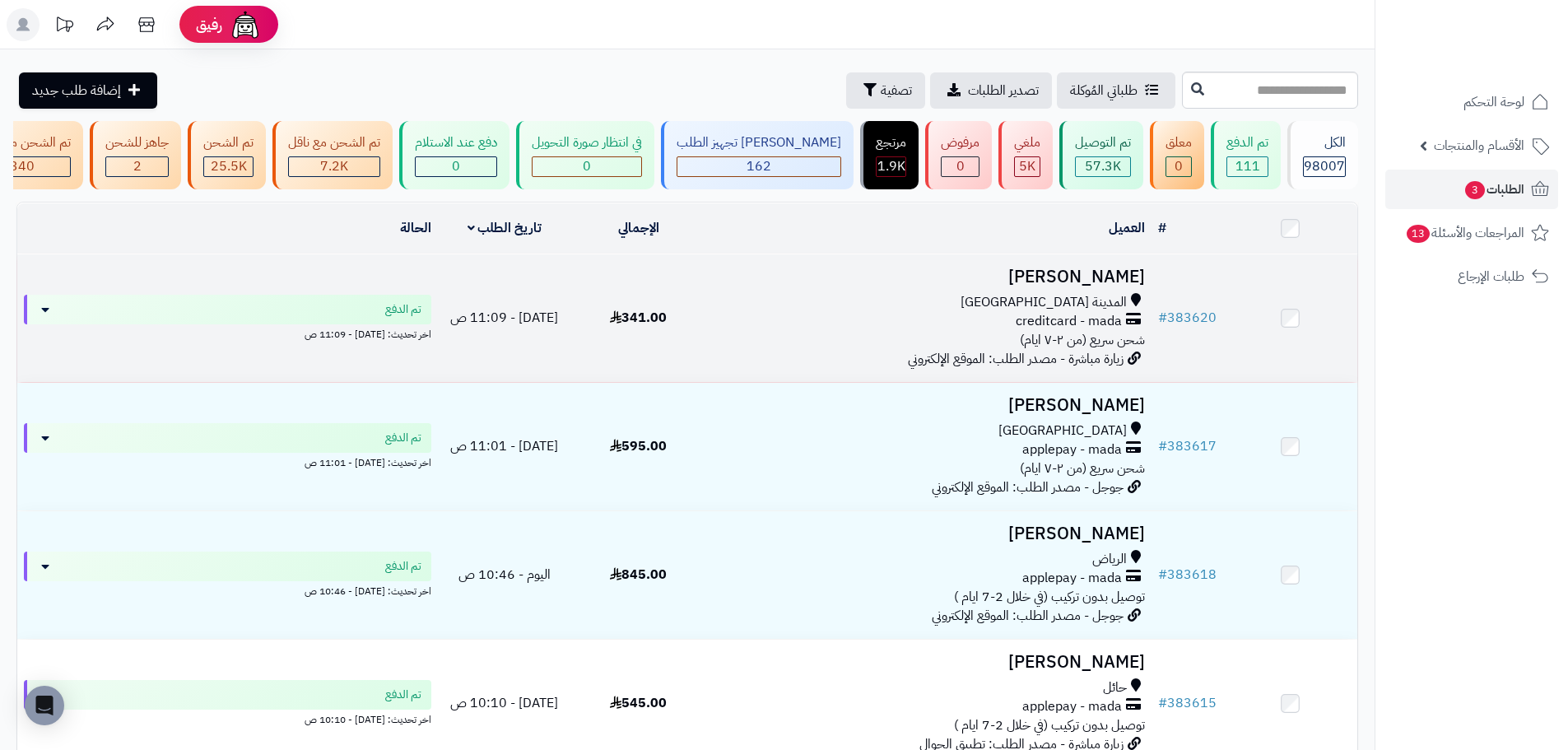
click at [925, 328] on div "creditcard - mada" at bounding box center [928, 321] width 433 height 19
